Goal: Task Accomplishment & Management: Use online tool/utility

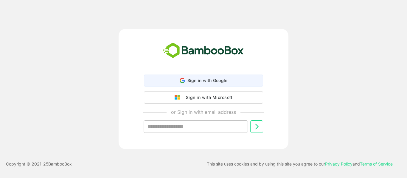
click at [230, 79] on div "Sign in with Google Sign in with Google. Opens in new tab" at bounding box center [203, 80] width 111 height 11
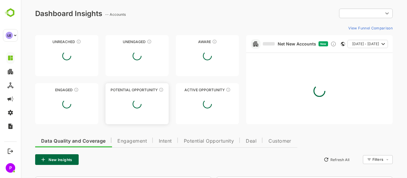
type input "**********"
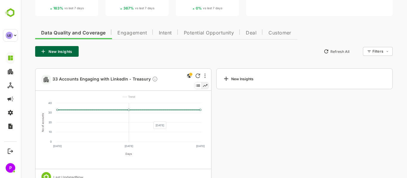
scroll to position [109, 0]
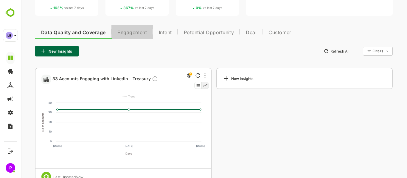
click at [132, 34] on span "Engagement" at bounding box center [131, 32] width 29 height 5
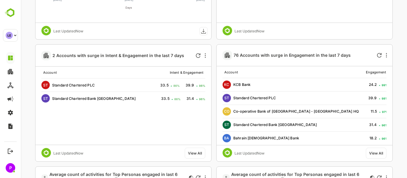
scroll to position [377, 0]
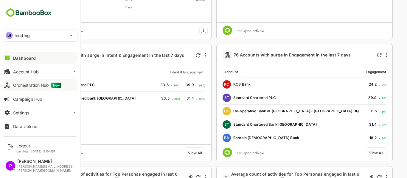
click at [33, 89] on button "Orchestration Hub New" at bounding box center [40, 85] width 74 height 12
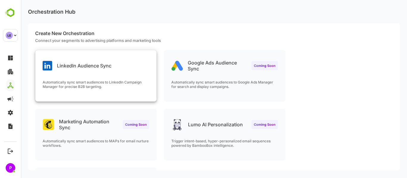
click at [98, 71] on div "LinkedIn Audience Sync" at bounding box center [95, 60] width 121 height 21
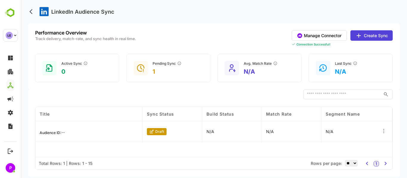
drag, startPoint x: 385, startPoint y: 128, endPoint x: 254, endPoint y: 134, distance: 130.8
click at [254, 134] on div "N/A" at bounding box center [232, 131] width 60 height 21
click at [156, 130] on p "draft" at bounding box center [159, 131] width 9 height 4
drag, startPoint x: 156, startPoint y: 133, endPoint x: 383, endPoint y: 131, distance: 226.8
click at [383, 131] on icon at bounding box center [383, 131] width 6 height 6
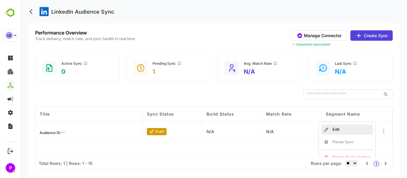
click at [340, 127] on div "Edit" at bounding box center [347, 130] width 52 height 10
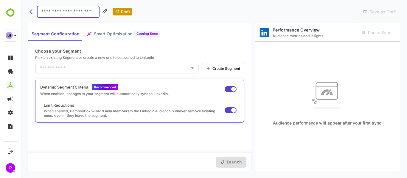
click at [223, 72] on div "Create Segment" at bounding box center [223, 68] width 42 height 11
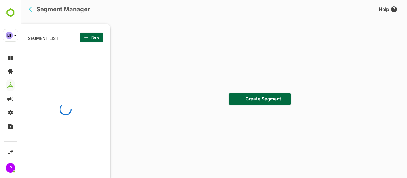
scroll to position [124, 74]
click at [263, 103] on button "Create Segment" at bounding box center [260, 98] width 62 height 11
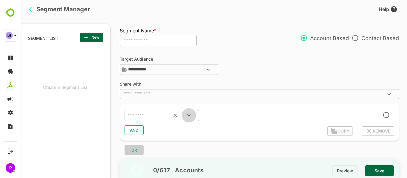
click at [190, 113] on icon "Open" at bounding box center [188, 115] width 7 height 7
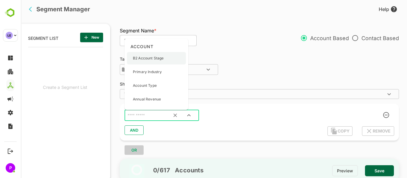
click at [162, 59] on p "B2 Account Stage" at bounding box center [148, 58] width 31 height 5
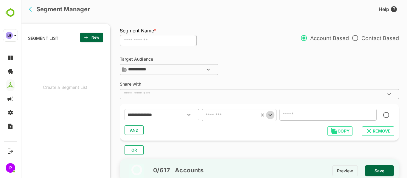
click at [269, 115] on icon "Open" at bounding box center [269, 115] width 3 height 2
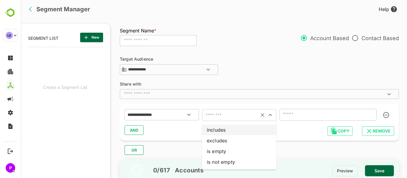
click at [240, 129] on li "includes" at bounding box center [239, 130] width 74 height 11
type input "********"
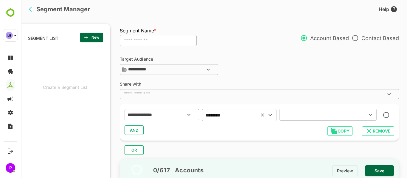
click at [371, 117] on icon "Open" at bounding box center [369, 114] width 7 height 7
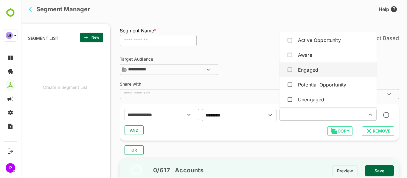
scroll to position [18, 0]
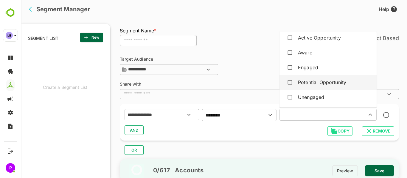
click at [313, 83] on div "Potential Opportunity" at bounding box center [322, 82] width 48 height 7
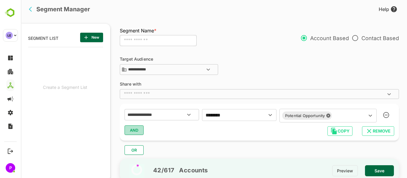
click at [135, 129] on span "AND" at bounding box center [133, 130] width 9 height 8
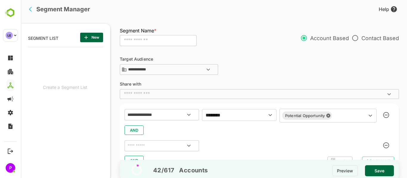
scroll to position [25, 0]
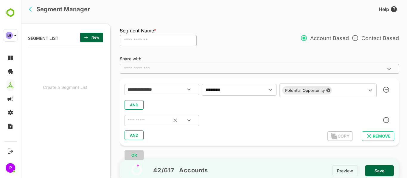
click at [190, 118] on icon "Open" at bounding box center [188, 120] width 7 height 7
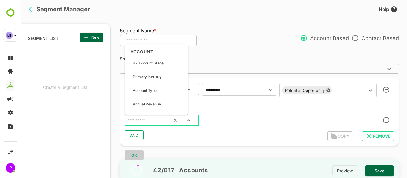
click at [261, 114] on div "​" at bounding box center [258, 120] width 269 height 13
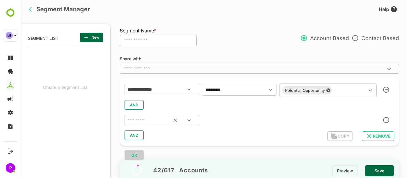
click at [187, 119] on icon "Open" at bounding box center [188, 120] width 7 height 7
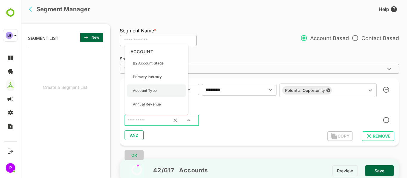
click at [160, 94] on div "Account Type" at bounding box center [156, 91] width 59 height 13
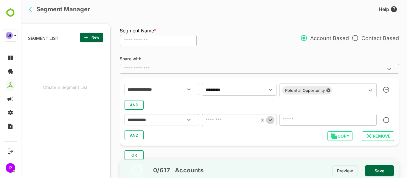
click at [272, 120] on icon "Open" at bounding box center [269, 120] width 7 height 7
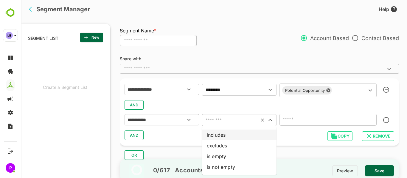
click at [240, 135] on li "includes" at bounding box center [239, 135] width 74 height 11
type input "********"
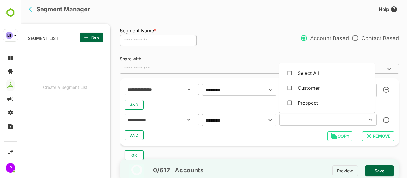
click at [312, 123] on input "text" at bounding box center [319, 120] width 76 height 8
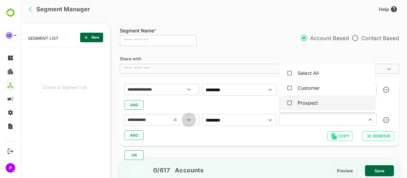
click at [188, 121] on icon "Open" at bounding box center [188, 119] width 7 height 7
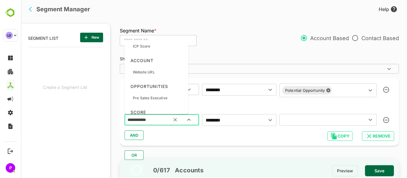
scroll to position [271, 0]
drag, startPoint x: 153, startPoint y: 74, endPoint x: 135, endPoint y: 74, distance: 17.9
click at [135, 74] on p "Website URL" at bounding box center [144, 73] width 22 height 5
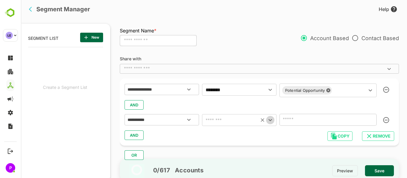
click at [271, 121] on icon "Open" at bounding box center [269, 120] width 3 height 2
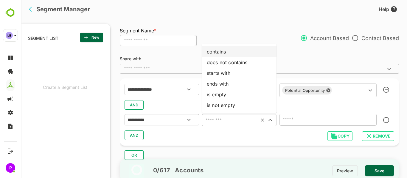
click at [241, 46] on ul "contains does not contains starts with ends with is empty is not empty" at bounding box center [239, 78] width 74 height 69
click at [238, 50] on li "contains" at bounding box center [239, 51] width 74 height 11
type input "********"
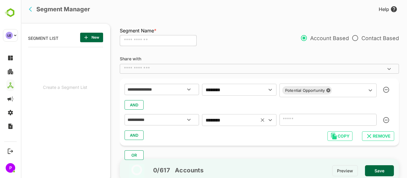
click at [301, 124] on input "text" at bounding box center [327, 120] width 97 height 12
click at [269, 122] on icon "Open" at bounding box center [269, 120] width 7 height 7
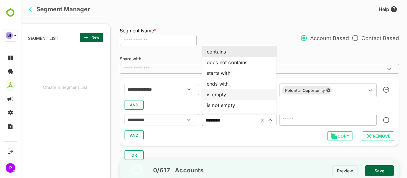
click at [299, 120] on input "text" at bounding box center [327, 120] width 97 height 12
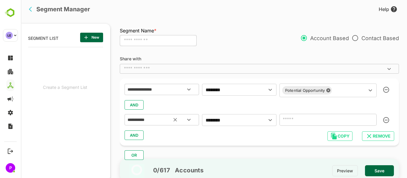
click at [190, 118] on icon "Open" at bounding box center [188, 119] width 7 height 7
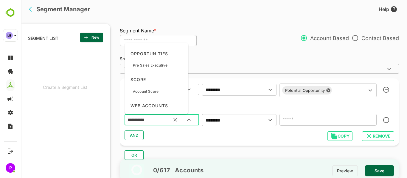
scroll to position [305, 0]
click at [152, 63] on p "Pre Sales Executive" at bounding box center [150, 65] width 35 height 5
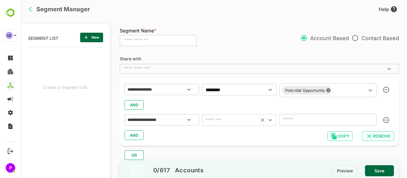
click at [270, 120] on icon "Open" at bounding box center [269, 120] width 7 height 7
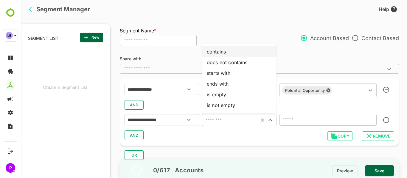
click at [226, 52] on li "contains" at bounding box center [239, 51] width 74 height 11
type input "********"
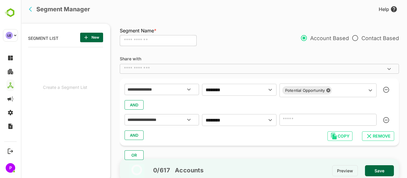
click at [325, 124] on input "text" at bounding box center [327, 120] width 97 height 12
click at [191, 122] on icon "Open" at bounding box center [188, 119] width 7 height 7
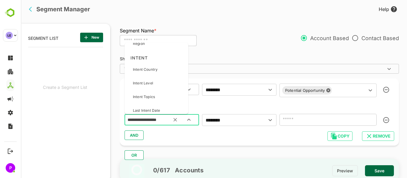
scroll to position [459, 0]
click at [163, 84] on div "Intent Level" at bounding box center [156, 83] width 59 height 13
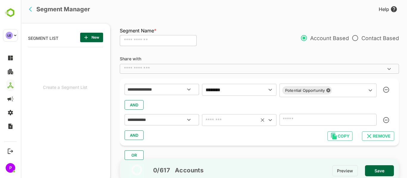
click at [268, 118] on icon "Open" at bounding box center [269, 120] width 7 height 7
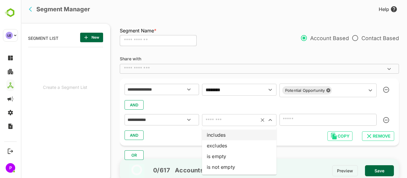
click at [232, 138] on li "includes" at bounding box center [239, 135] width 74 height 11
type input "********"
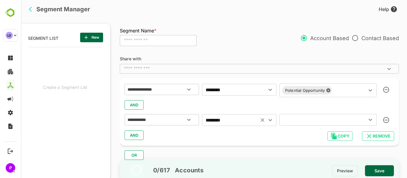
click at [363, 120] on div "​" at bounding box center [327, 120] width 97 height 12
click at [369, 118] on icon "Open" at bounding box center [369, 119] width 7 height 7
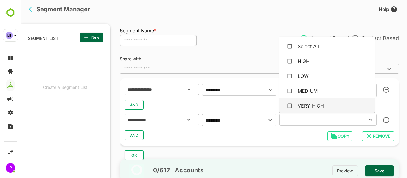
click at [318, 107] on div "VERY HIGH" at bounding box center [310, 105] width 26 height 7
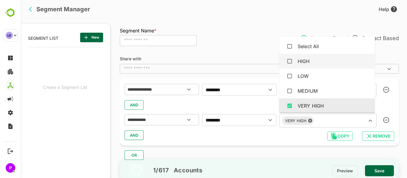
click at [290, 68] on li "HIGH" at bounding box center [327, 61] width 96 height 15
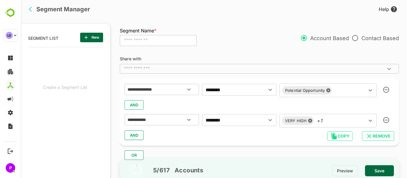
click at [301, 142] on div "**********" at bounding box center [259, 112] width 279 height 67
click at [137, 134] on span "AND" at bounding box center [133, 136] width 9 height 8
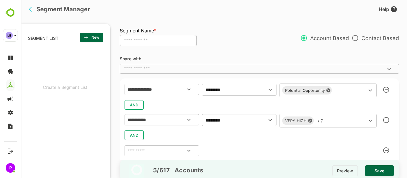
scroll to position [56, 0]
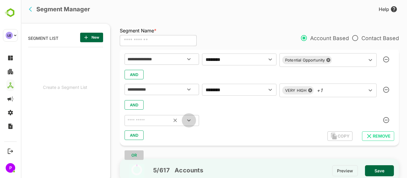
click at [190, 122] on icon "Open" at bounding box center [188, 120] width 7 height 7
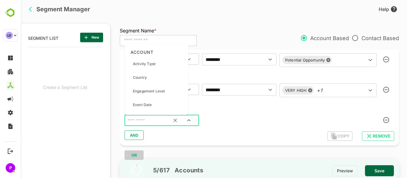
scroll to position [388, 0]
click at [166, 88] on div "Engagement Level" at bounding box center [156, 89] width 59 height 13
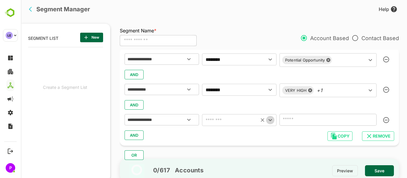
click at [267, 120] on icon "Open" at bounding box center [269, 120] width 7 height 7
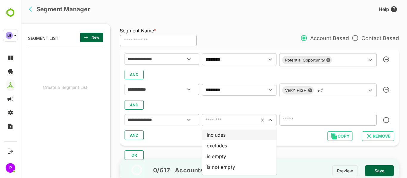
click at [242, 135] on li "includes" at bounding box center [239, 135] width 74 height 11
type input "********"
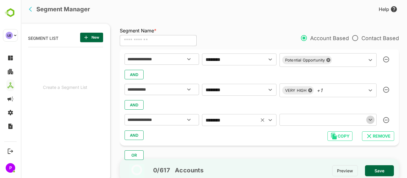
click at [366, 122] on icon "Open" at bounding box center [369, 119] width 7 height 7
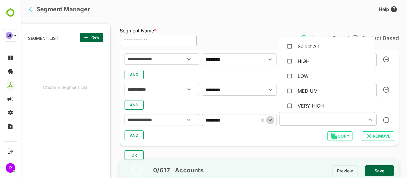
click at [267, 120] on icon "Open" at bounding box center [269, 120] width 7 height 7
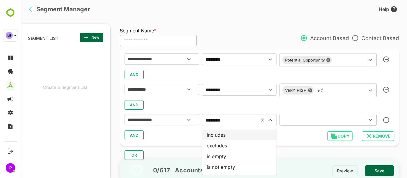
click at [371, 119] on icon "Open" at bounding box center [369, 119] width 7 height 7
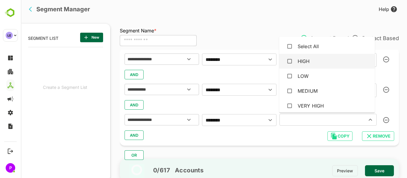
click at [297, 58] on div "HIGH" at bounding box center [303, 61] width 12 height 7
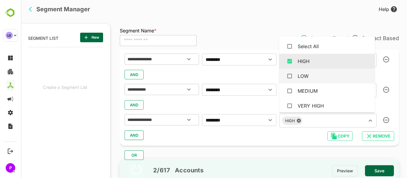
click at [133, 135] on span "AND" at bounding box center [133, 136] width 9 height 8
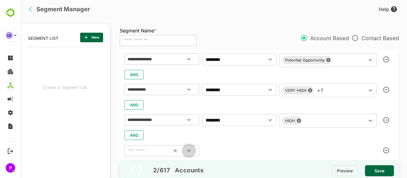
click at [186, 151] on icon "Open" at bounding box center [188, 150] width 7 height 7
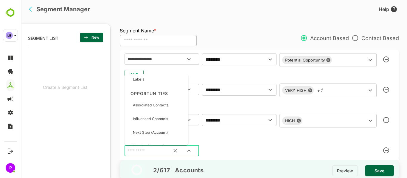
scroll to position [548, 0]
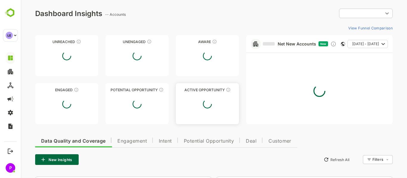
type input "**********"
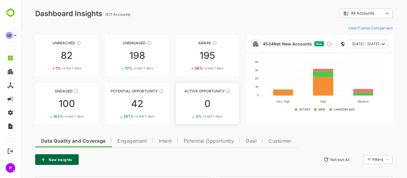
scroll to position [91, 0]
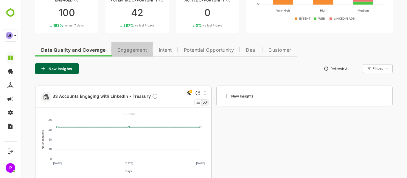
click at [123, 52] on span "Engagement" at bounding box center [131, 50] width 29 height 5
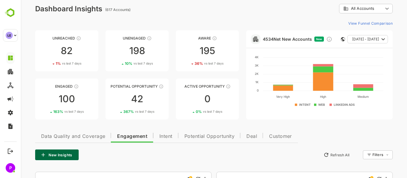
scroll to position [0, 0]
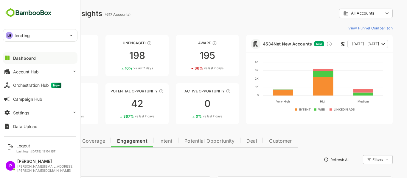
click at [15, 34] on p "lending" at bounding box center [22, 35] width 15 height 6
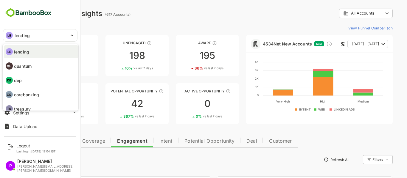
scroll to position [6, 0]
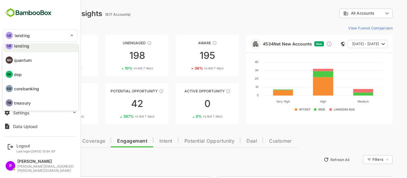
click at [35, 88] on p "corebanking" at bounding box center [26, 89] width 25 height 6
type input "**********"
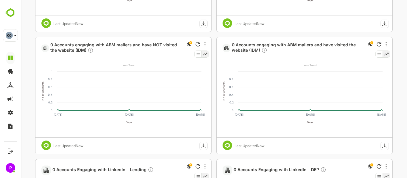
scroll to position [507, 0]
